Goal: Transaction & Acquisition: Purchase product/service

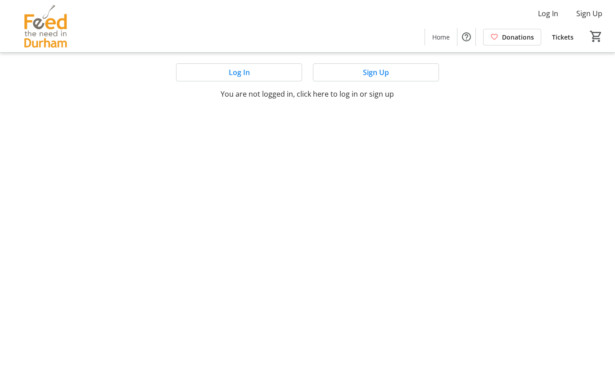
click at [339, 73] on span at bounding box center [375, 73] width 125 height 22
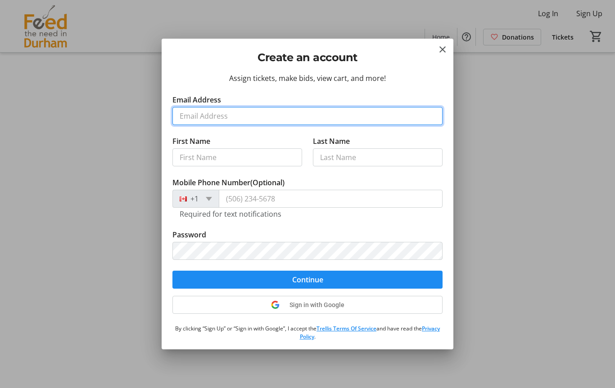
click at [214, 120] on input "Email Address" at bounding box center [307, 116] width 270 height 18
type input "[EMAIL_ADDRESS][DOMAIN_NAME]"
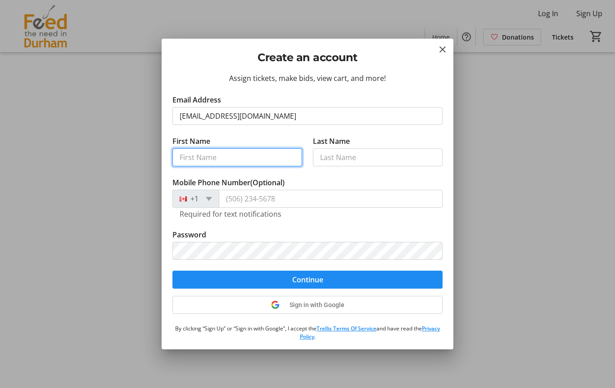
click at [224, 156] on input "First Name" at bounding box center [237, 158] width 130 height 18
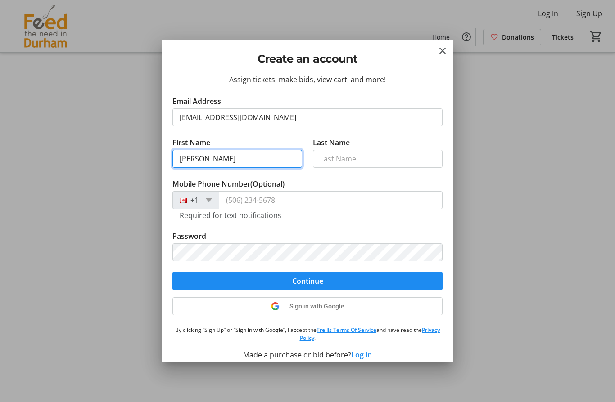
type input "[PERSON_NAME]"
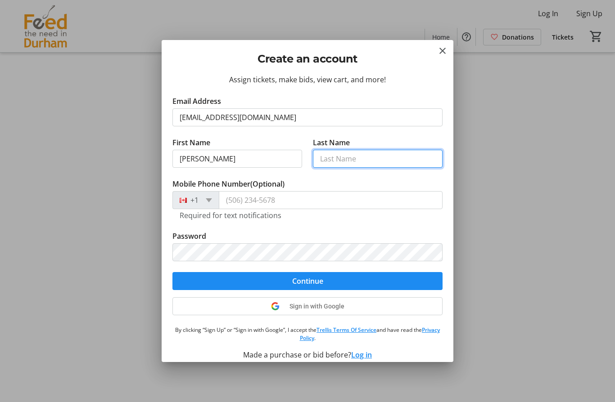
click at [335, 162] on input "Last Name" at bounding box center [378, 159] width 130 height 18
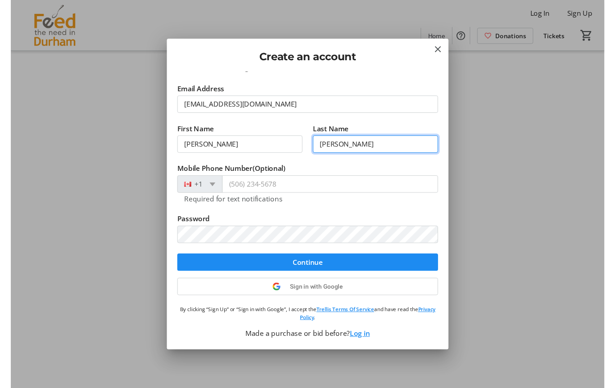
scroll to position [9, 0]
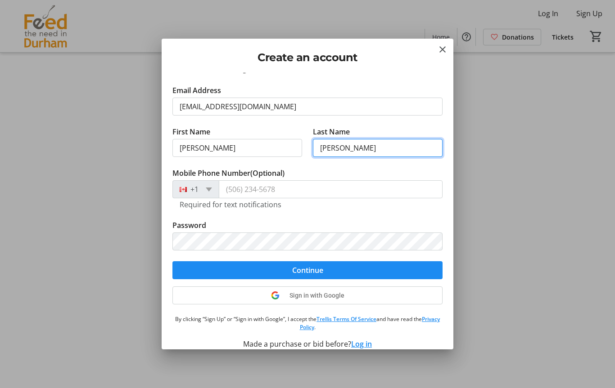
type input "[PERSON_NAME]"
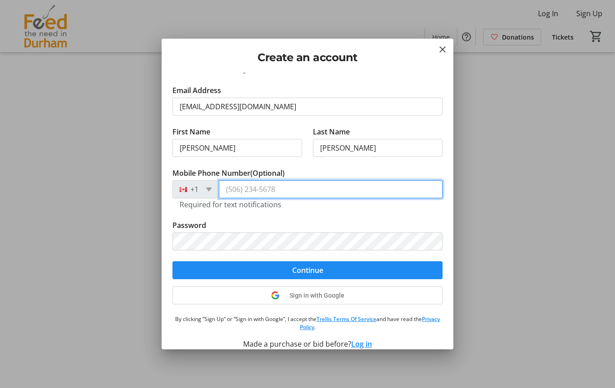
click at [266, 194] on input "Mobile Phone Number (Optional)" at bounding box center [331, 189] width 224 height 18
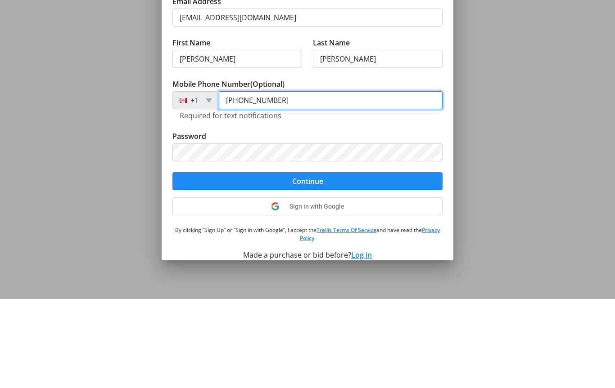
type input "[PHONE_NUMBER]"
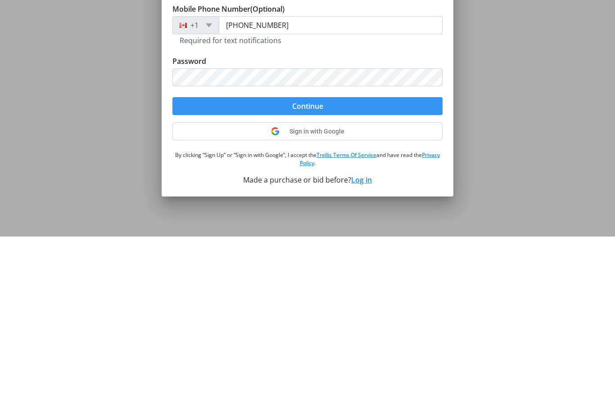
click at [271, 261] on span "submit" at bounding box center [307, 272] width 270 height 22
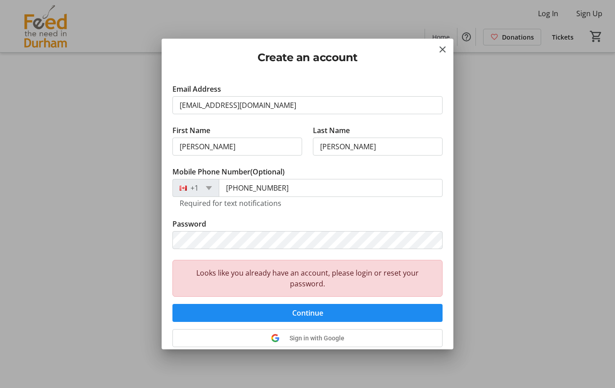
scroll to position [8, 0]
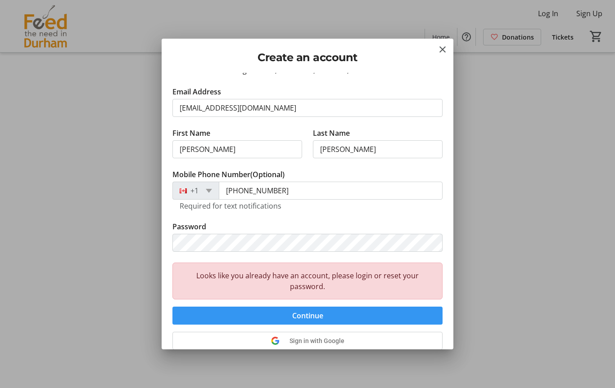
click at [309, 318] on span "Continue" at bounding box center [307, 316] width 31 height 11
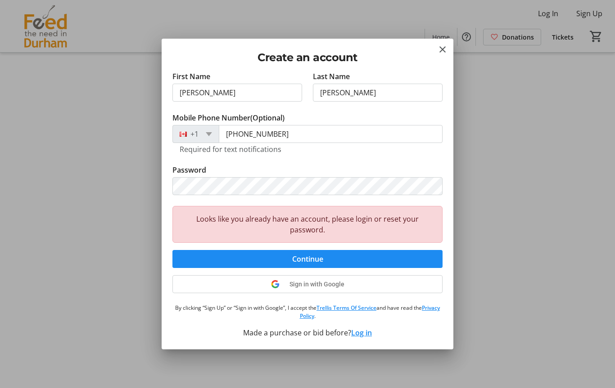
scroll to position [65, 0]
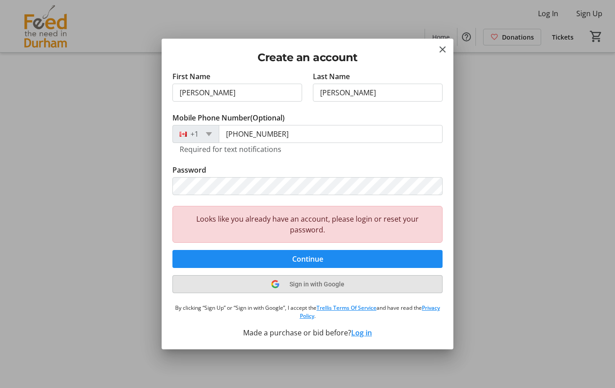
click at [311, 291] on span at bounding box center [307, 285] width 269 height 22
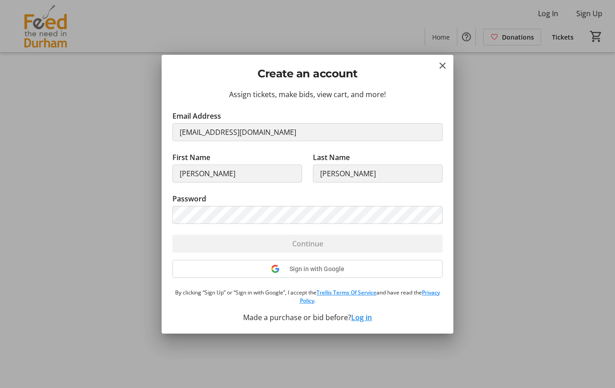
scroll to position [0, 0]
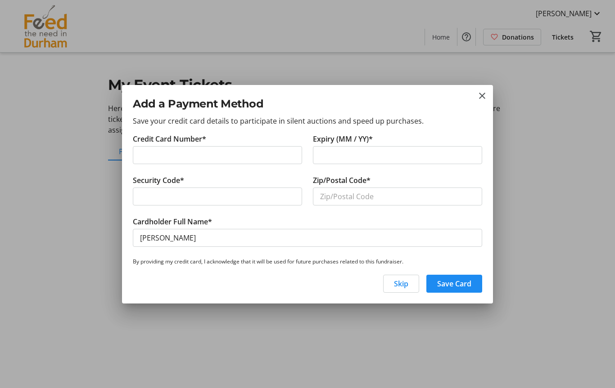
click at [480, 100] on mat-icon "close" at bounding box center [482, 95] width 11 height 11
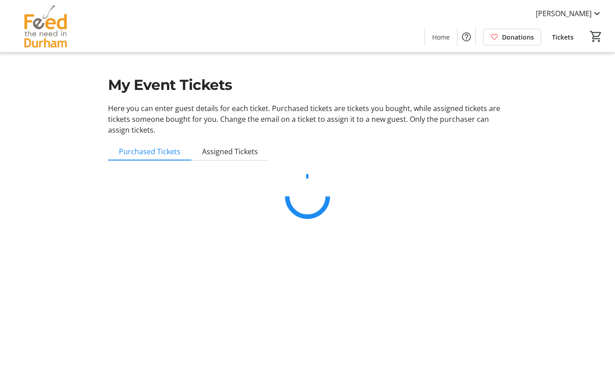
click at [160, 155] on span "Purchased Tickets" at bounding box center [150, 151] width 62 height 7
click at [153, 155] on span "Purchased Tickets" at bounding box center [150, 151] width 62 height 7
click at [559, 19] on span at bounding box center [568, 14] width 81 height 22
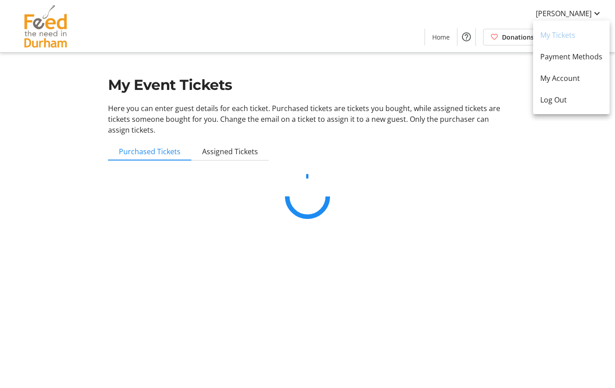
click at [536, 180] on div at bounding box center [307, 194] width 615 height 388
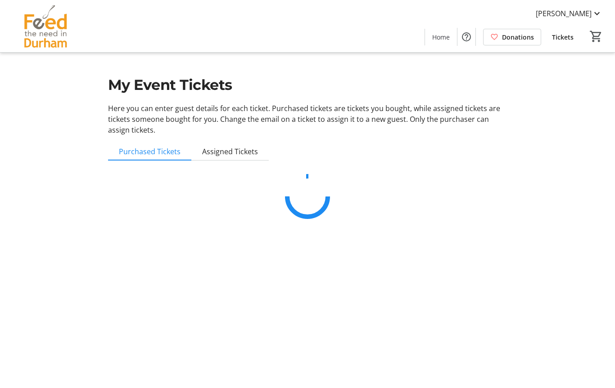
click at [556, 35] on span "Tickets" at bounding box center [563, 36] width 22 height 9
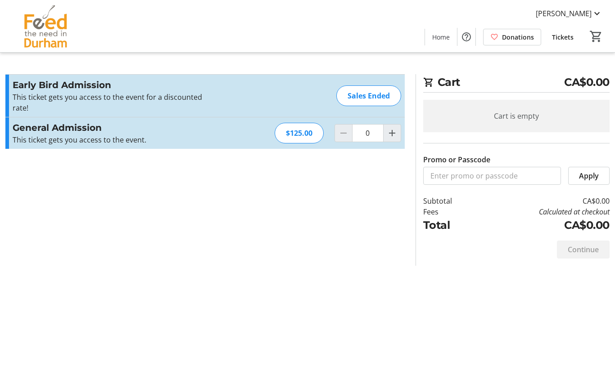
click at [465, 38] on mat-icon "Help" at bounding box center [466, 37] width 11 height 11
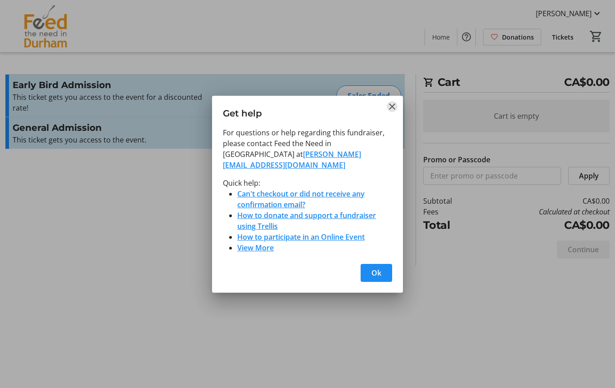
click at [389, 112] on mat-icon "Close" at bounding box center [392, 106] width 11 height 11
